Goal: Register for event/course

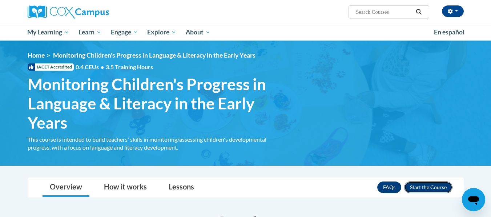
click at [420, 187] on button "Enroll" at bounding box center [428, 188] width 48 height 12
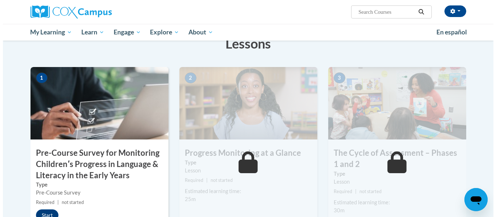
scroll to position [155, 0]
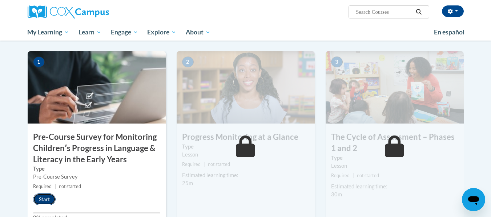
click at [41, 196] on button "Start" at bounding box center [44, 200] width 23 height 12
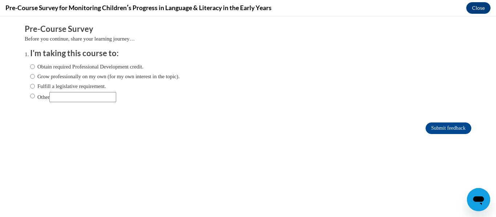
scroll to position [0, 0]
click at [30, 66] on input "Obtain required Professional Development credit." at bounding box center [32, 67] width 5 height 8
radio input "true"
click at [437, 127] on input "Submit feedback" at bounding box center [449, 129] width 46 height 12
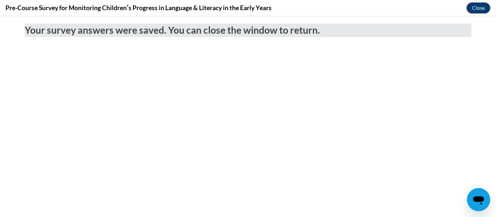
click at [473, 7] on button "Close" at bounding box center [478, 8] width 24 height 12
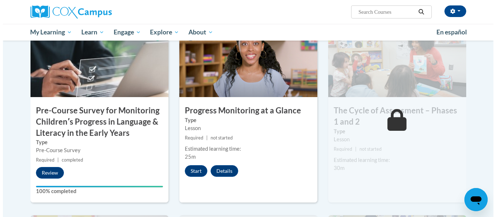
scroll to position [182, 0]
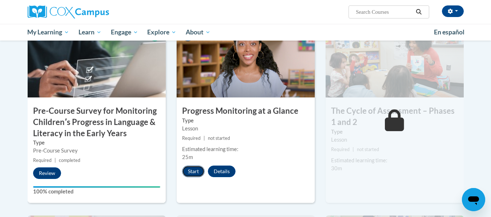
click at [191, 170] on button "Start" at bounding box center [193, 172] width 23 height 12
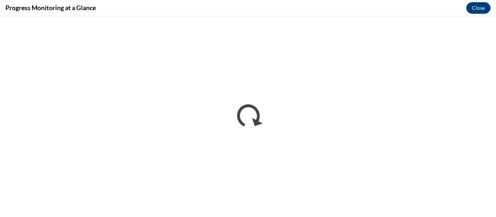
scroll to position [0, 0]
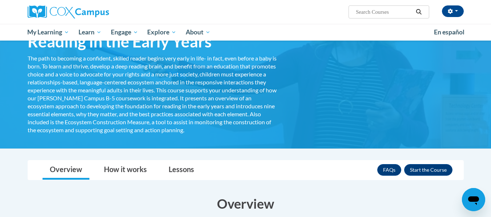
scroll to position [82, 0]
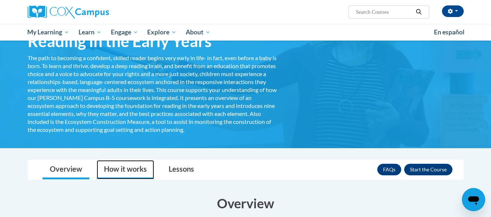
click at [120, 168] on link "How it works" at bounding box center [125, 169] width 57 height 19
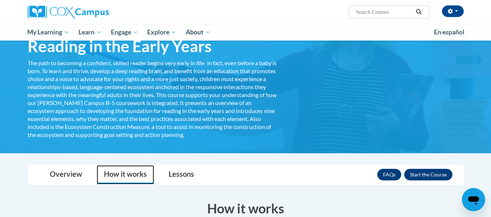
scroll to position [77, 0]
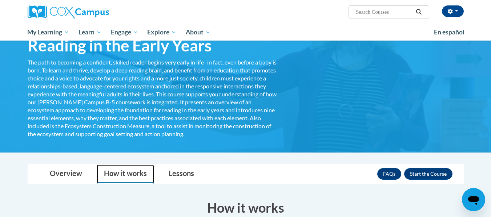
click at [125, 175] on link "How it works" at bounding box center [125, 174] width 57 height 19
click at [143, 134] on div "The path to becoming a confident, skilled reader begins very early in life- in …" at bounding box center [153, 98] width 251 height 80
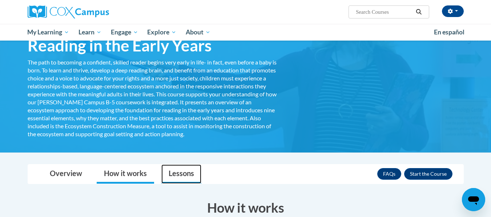
click at [177, 174] on link "Lessons" at bounding box center [181, 174] width 40 height 19
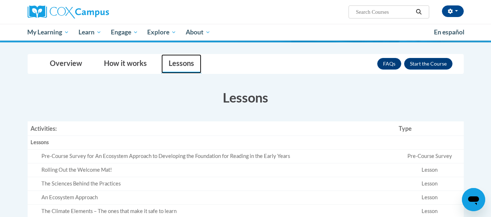
scroll to position [187, 0]
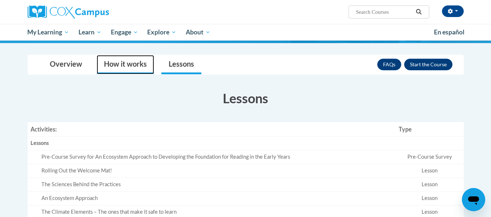
click at [139, 63] on link "How it works" at bounding box center [125, 64] width 57 height 19
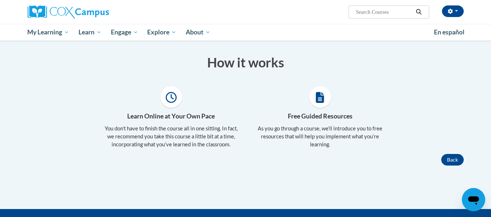
scroll to position [223, 0]
